Goal: Transaction & Acquisition: Obtain resource

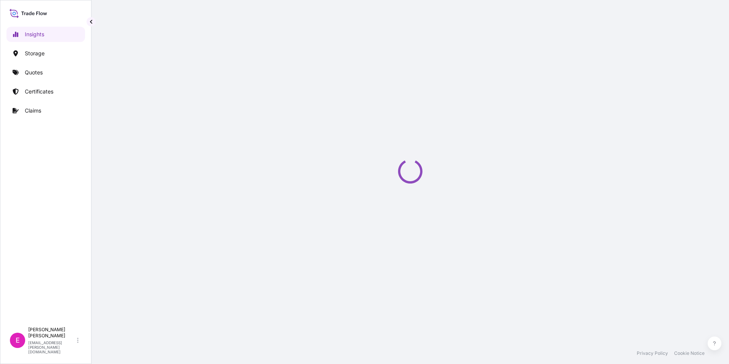
select select "2025"
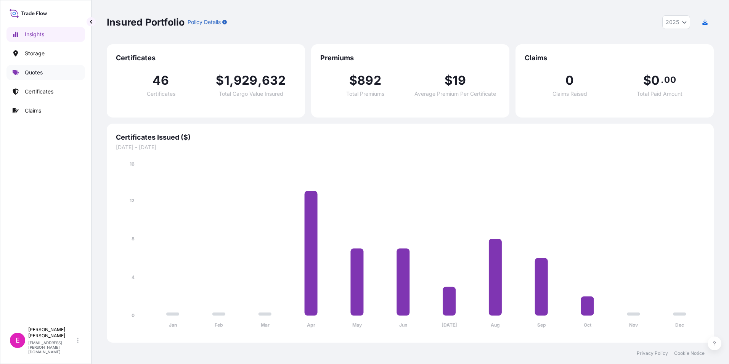
click at [71, 73] on link "Quotes" at bounding box center [45, 72] width 79 height 15
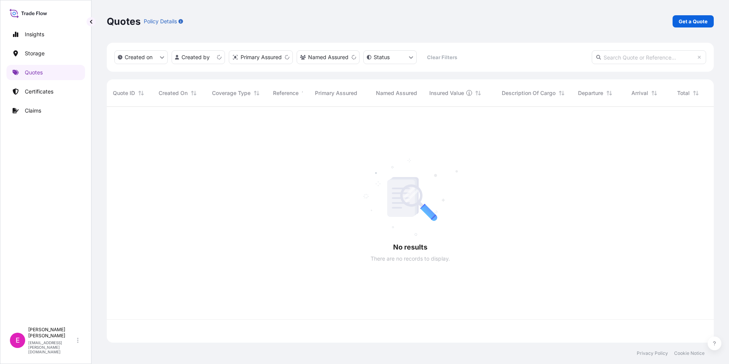
scroll to position [234, 601]
click at [683, 20] on p "Get a Quote" at bounding box center [692, 22] width 29 height 8
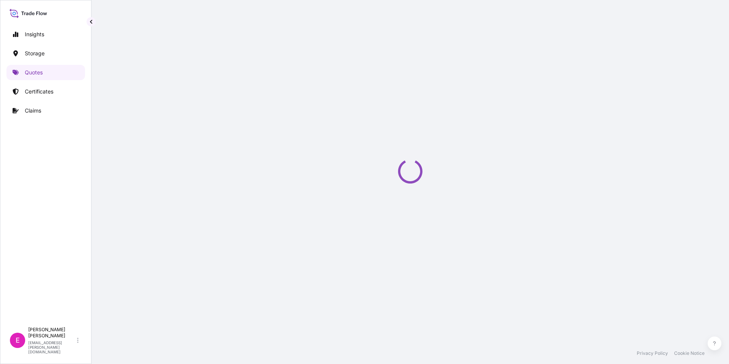
select select "Water"
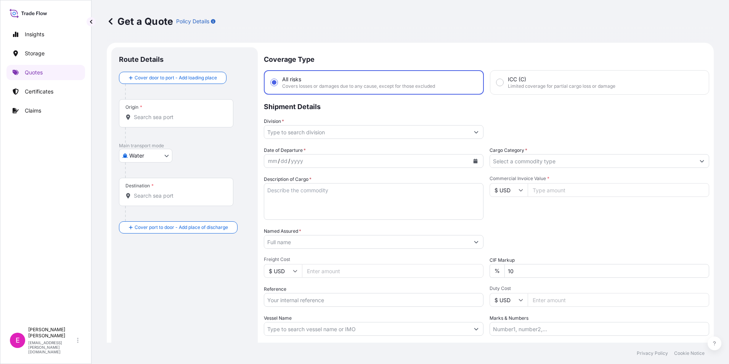
scroll to position [12, 0]
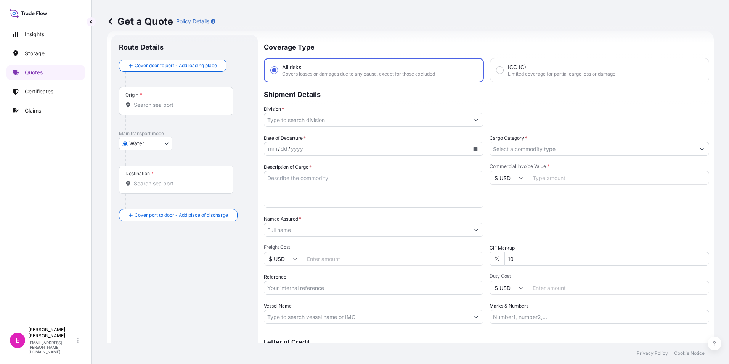
click at [178, 107] on input "Origin *" at bounding box center [179, 105] width 90 height 8
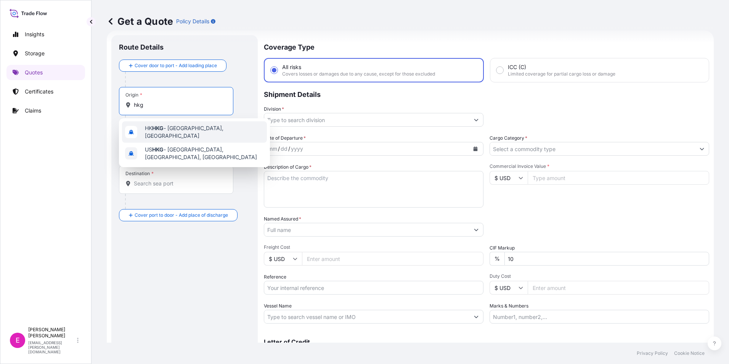
click at [151, 135] on div "HK HKG - [GEOGRAPHIC_DATA], [GEOGRAPHIC_DATA]" at bounding box center [194, 131] width 145 height 21
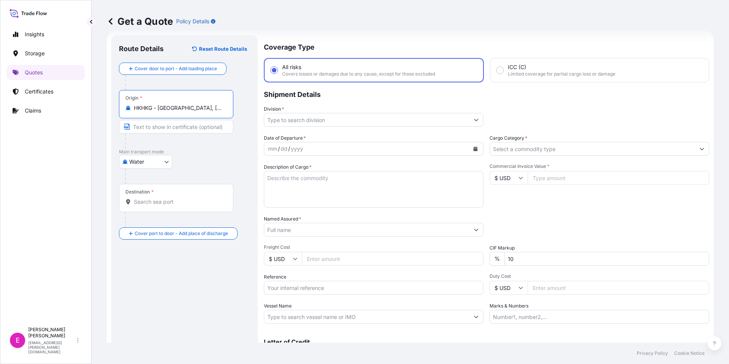
type input "HKHKG - [GEOGRAPHIC_DATA], [GEOGRAPHIC_DATA]"
click at [168, 165] on body "2 options available. Insights Storage Quotes Certificates Claims E [PERSON_NAME…" at bounding box center [364, 182] width 729 height 364
click at [161, 180] on div "Air" at bounding box center [145, 182] width 47 height 14
select select "Air"
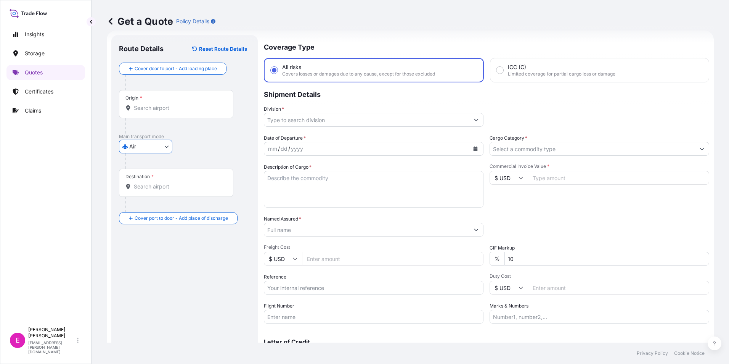
click at [162, 186] on input "Destination *" at bounding box center [179, 187] width 90 height 8
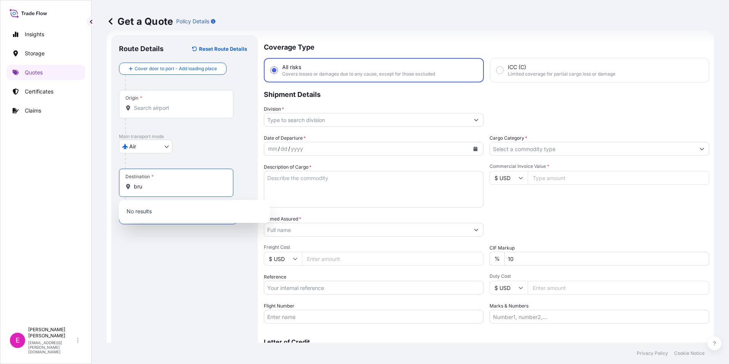
type input "bru"
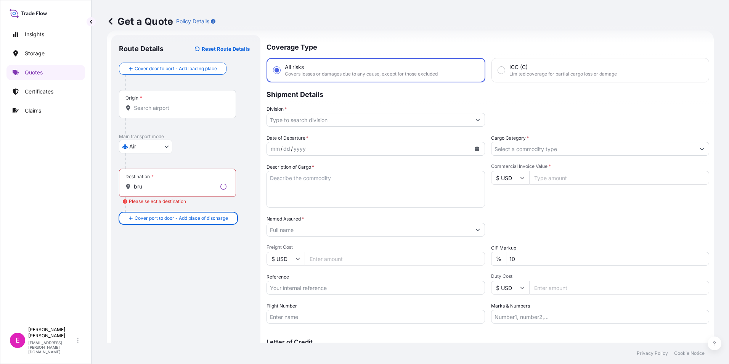
click at [159, 184] on input "bru" at bounding box center [175, 187] width 83 height 8
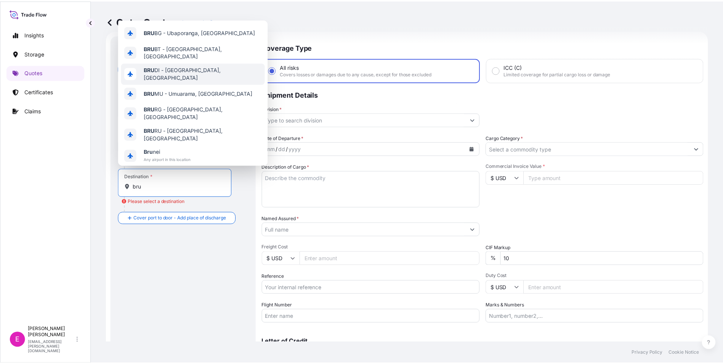
scroll to position [49, 0]
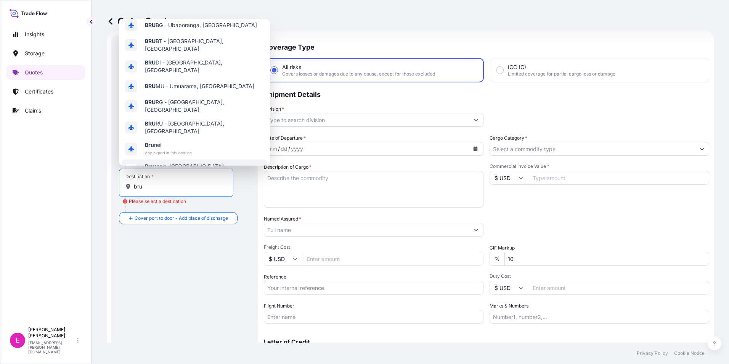
click at [212, 159] on div "Bru ssels, [GEOGRAPHIC_DATA] Any airport in this location" at bounding box center [194, 169] width 145 height 21
type input "[GEOGRAPHIC_DATA], [GEOGRAPHIC_DATA]"
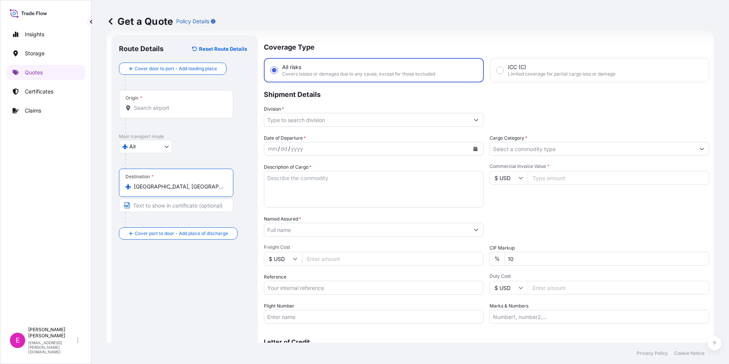
click at [304, 123] on input "Division *" at bounding box center [366, 120] width 205 height 14
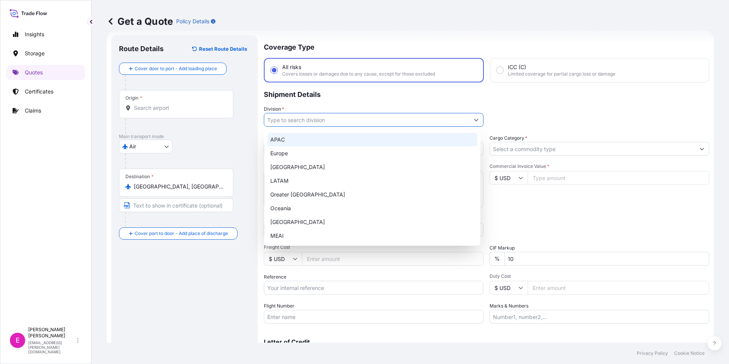
click at [300, 139] on div "APAC" at bounding box center [372, 140] width 210 height 14
type input "APAC"
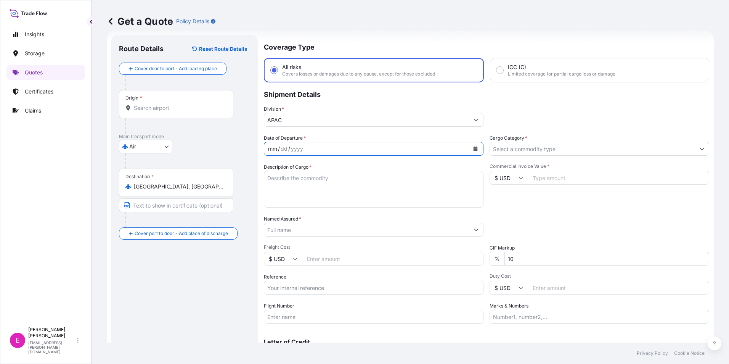
click at [306, 150] on div "mm / dd / yyyy" at bounding box center [366, 149] width 205 height 14
click at [277, 150] on div "mm" at bounding box center [272, 148] width 11 height 9
click at [473, 149] on icon "Calendar" at bounding box center [475, 148] width 5 height 5
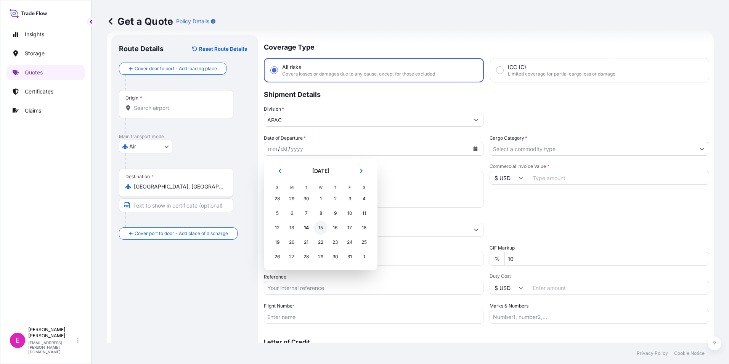
click at [322, 224] on div "15" at bounding box center [321, 228] width 14 height 14
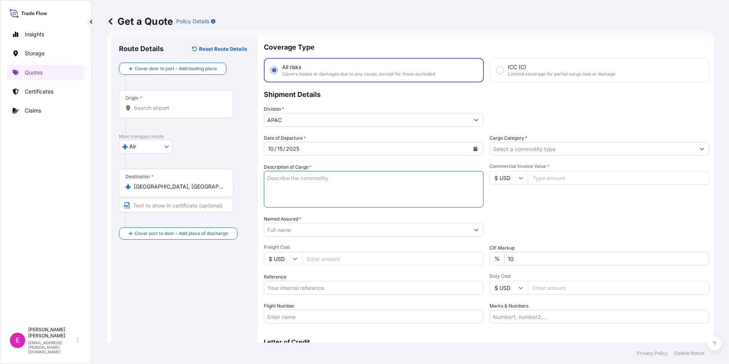
click at [319, 189] on textarea "Description of Cargo *" at bounding box center [374, 189] width 220 height 37
type textarea "t"
type textarea "TAPE"
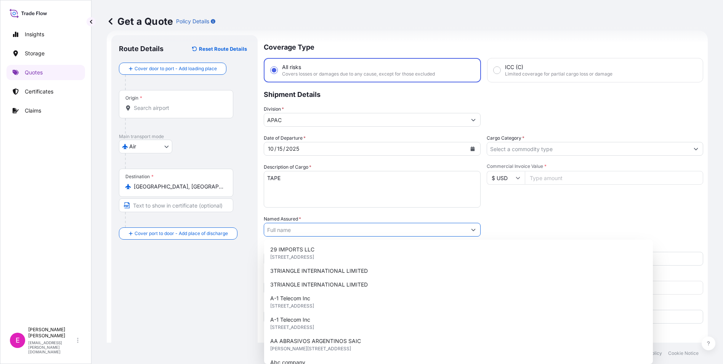
click at [337, 229] on input "Named Assured *" at bounding box center [365, 230] width 202 height 14
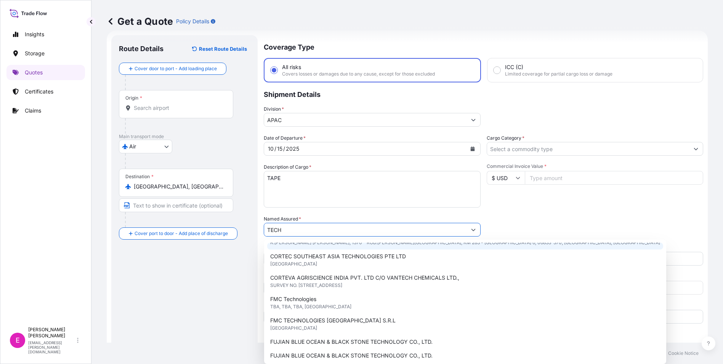
scroll to position [53, 0]
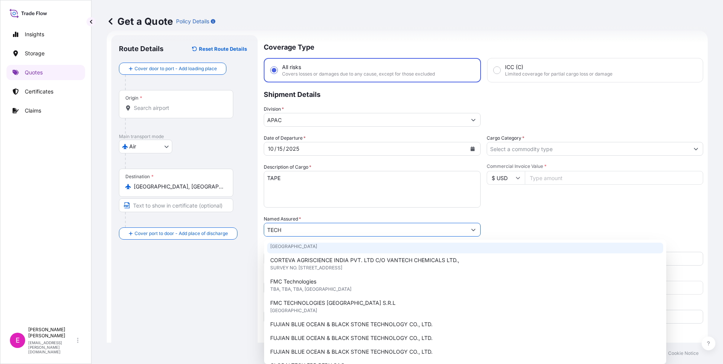
click at [305, 234] on input "TECH" at bounding box center [365, 230] width 202 height 14
type input "T"
click at [606, 146] on input "Cargo Category *" at bounding box center [588, 149] width 202 height 14
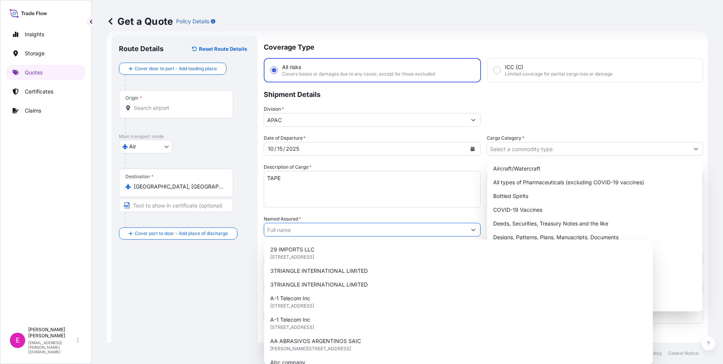
click at [384, 229] on input "Named Assured *" at bounding box center [365, 230] width 202 height 14
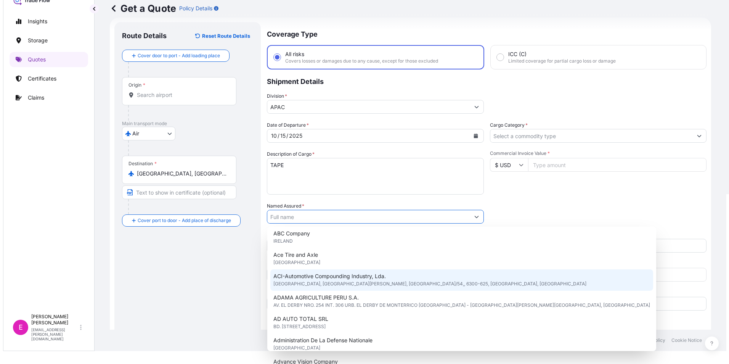
scroll to position [0, 0]
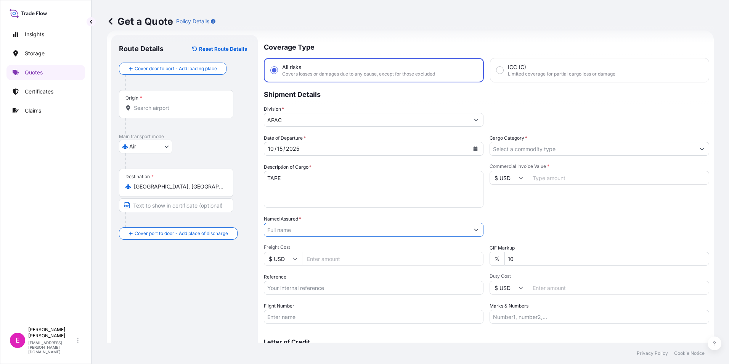
click at [361, 228] on input "Named Assured *" at bounding box center [366, 230] width 205 height 14
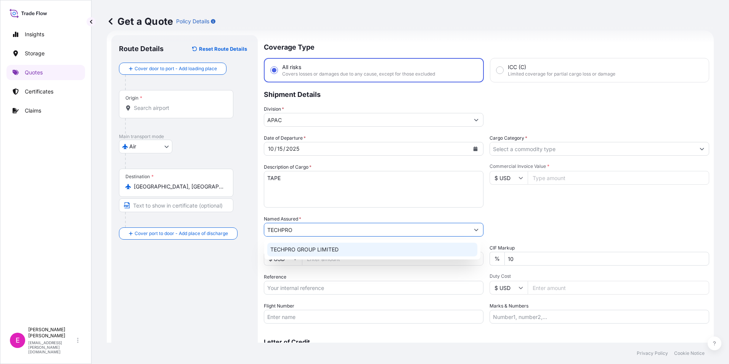
click at [345, 249] on div "TECHPRO GROUP LIMITED" at bounding box center [372, 249] width 210 height 14
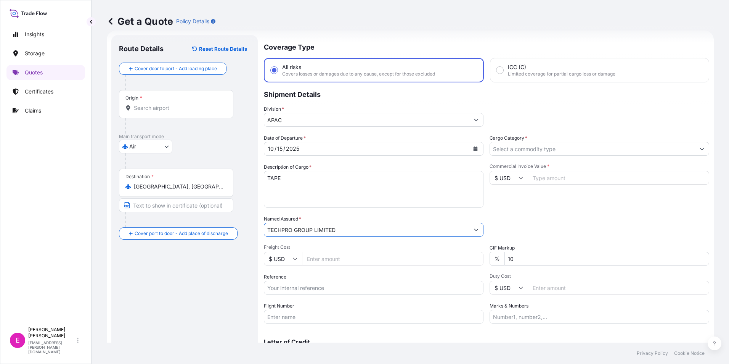
type input "TECHPRO GROUP LIMITED"
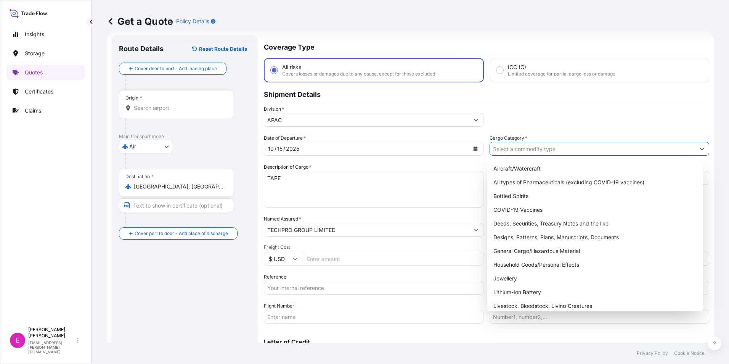
click at [587, 152] on input "Cargo Category *" at bounding box center [592, 149] width 205 height 14
click at [580, 250] on div "General Cargo/Hazardous Material" at bounding box center [595, 251] width 210 height 14
type input "General Cargo/Hazardous Material"
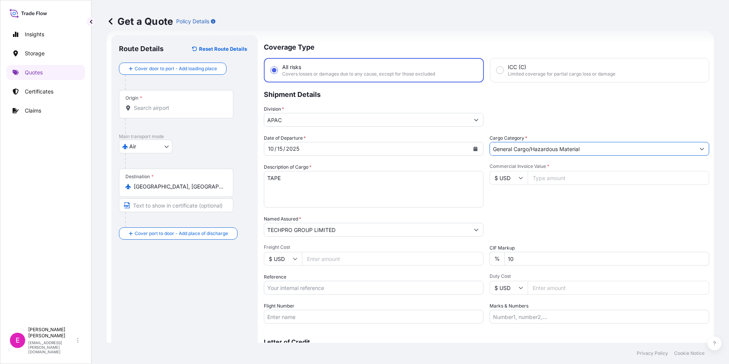
click at [571, 183] on input "Commercial Invoice Value *" at bounding box center [617, 178] width 181 height 14
click at [522, 182] on input "$ USD" at bounding box center [508, 178] width 38 height 14
click at [510, 199] on div "€ EUR" at bounding box center [506, 198] width 32 height 14
type input "€ EUR"
click at [546, 183] on input "Commercial Invoice Value *" at bounding box center [617, 178] width 181 height 14
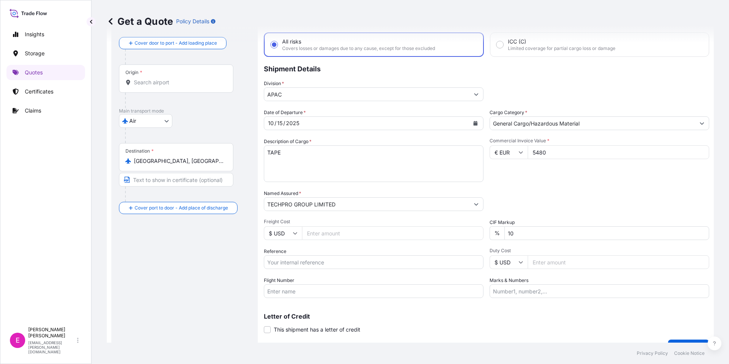
scroll to position [55, 0]
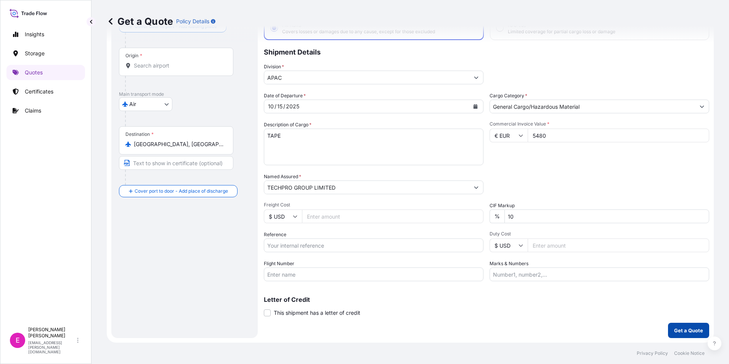
type input "5480"
click at [675, 329] on p "Get a Quote" at bounding box center [688, 330] width 29 height 8
click at [171, 72] on div "Origin *" at bounding box center [176, 62] width 114 height 28
click at [171, 69] on input "Origin * Please select an origin" at bounding box center [179, 66] width 90 height 8
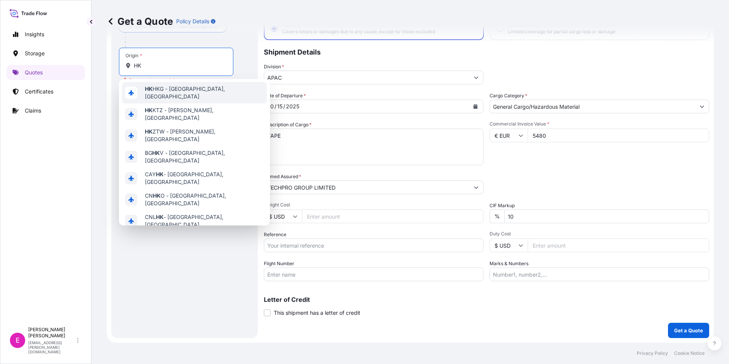
click at [173, 91] on span "HK HK G - [GEOGRAPHIC_DATA], [GEOGRAPHIC_DATA]" at bounding box center [204, 92] width 119 height 15
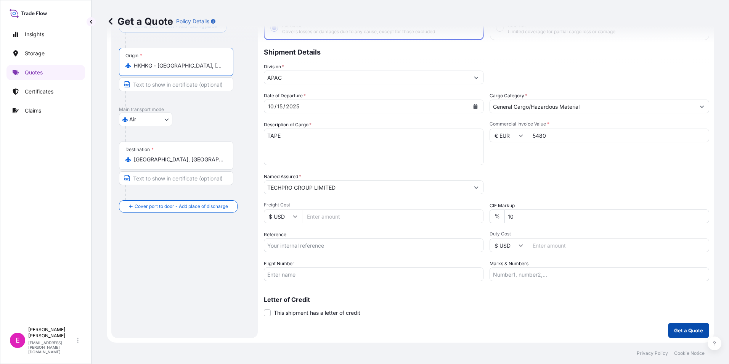
type input "HKHKG - [GEOGRAPHIC_DATA], [GEOGRAPHIC_DATA]"
click at [676, 331] on p "Get a Quote" at bounding box center [688, 330] width 29 height 8
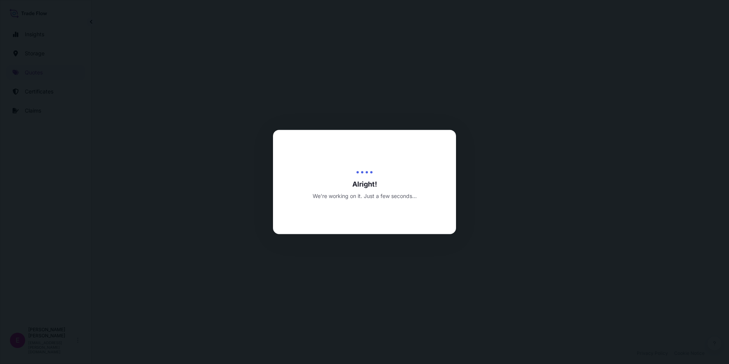
select select "Air"
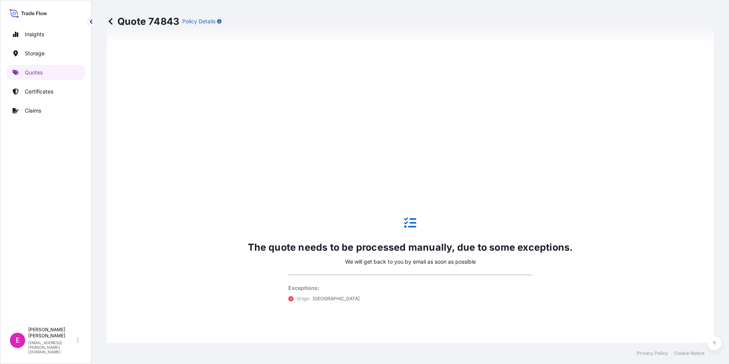
scroll to position [388, 0]
